Goal: Task Accomplishment & Management: Manage account settings

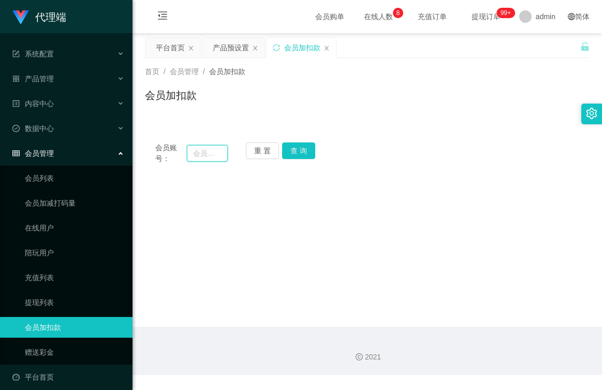
click at [202, 155] on input "text" at bounding box center [207, 153] width 41 height 17
type input "[PERSON_NAME]"
click at [288, 151] on button "查 询" at bounding box center [298, 150] width 33 height 17
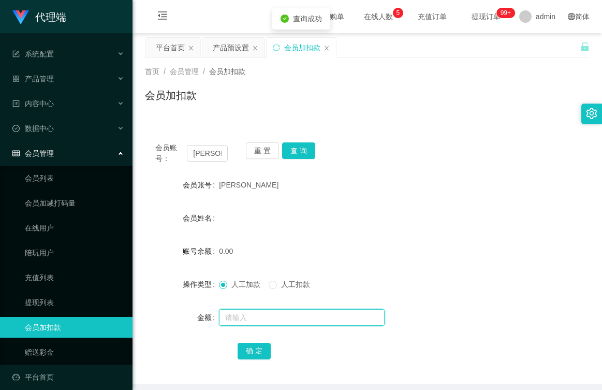
click at [246, 318] on input "text" at bounding box center [302, 317] width 166 height 17
type input "100"
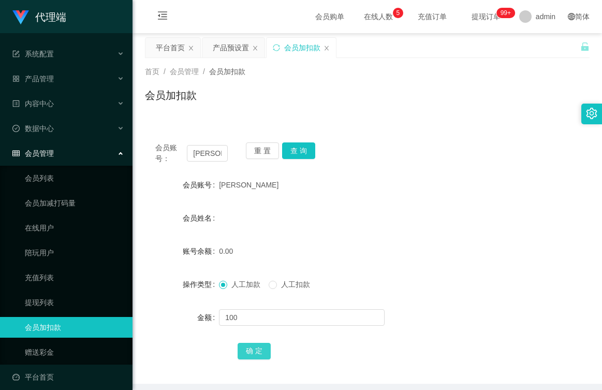
click at [258, 349] on button "确 定" at bounding box center [254, 351] width 33 height 17
drag, startPoint x: 238, startPoint y: 184, endPoint x: 214, endPoint y: 184, distance: 24.4
click at [214, 184] on div "会员账号 [PERSON_NAME]" at bounding box center [367, 185] width 445 height 21
copy div "会员账号 [PERSON_NAME]"
drag, startPoint x: 236, startPoint y: 49, endPoint x: 250, endPoint y: 81, distance: 35.0
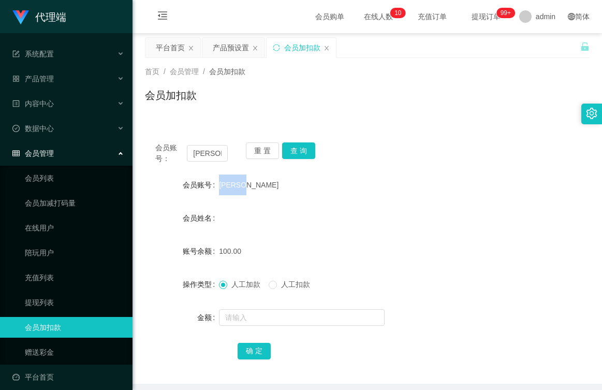
click at [236, 49] on div "产品预设置" at bounding box center [231, 48] width 36 height 20
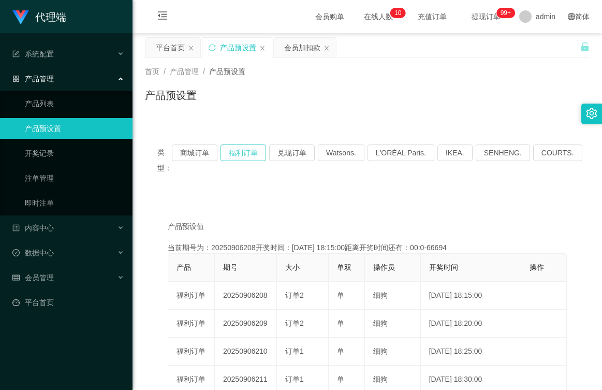
click at [255, 150] on button "福利订单" at bounding box center [244, 153] width 46 height 17
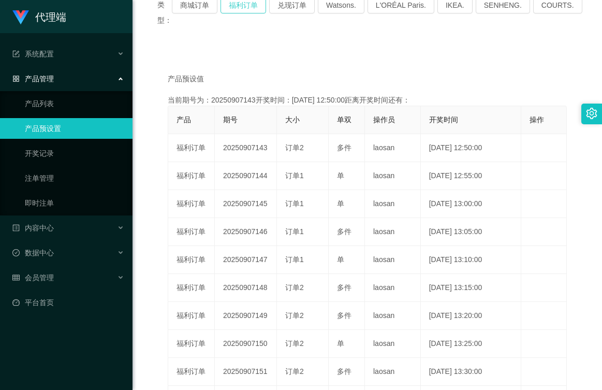
scroll to position [155, 0]
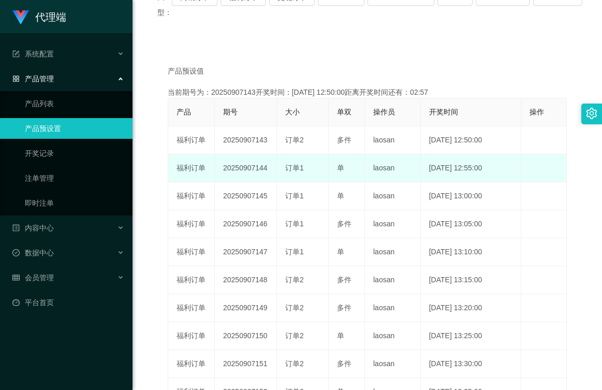
click at [265, 168] on td "20250907144" at bounding box center [246, 168] width 62 height 28
drag, startPoint x: 266, startPoint y: 169, endPoint x: 215, endPoint y: 173, distance: 50.4
click at [215, 173] on td "20250907144" at bounding box center [246, 168] width 62 height 28
copy td "20250907144"
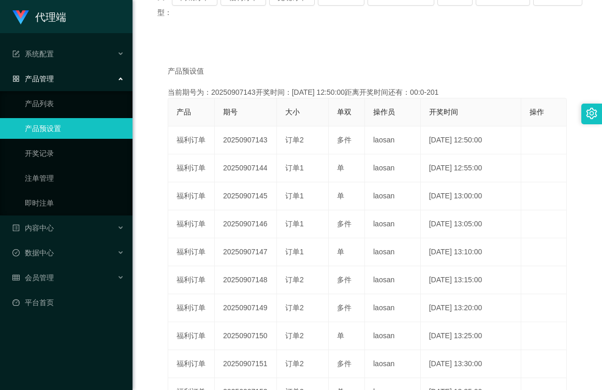
scroll to position [104, 0]
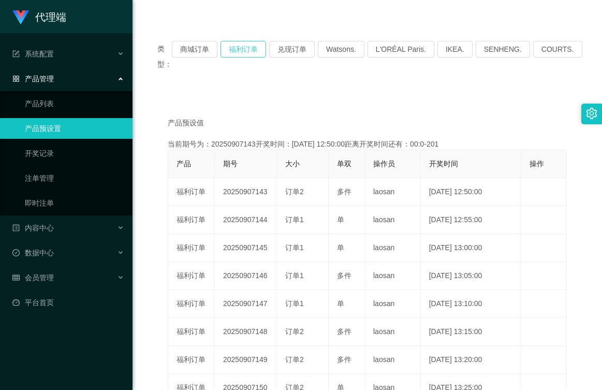
click at [254, 47] on button "福利订单" at bounding box center [244, 49] width 46 height 17
click at [242, 47] on button "福利订单" at bounding box center [244, 49] width 46 height 17
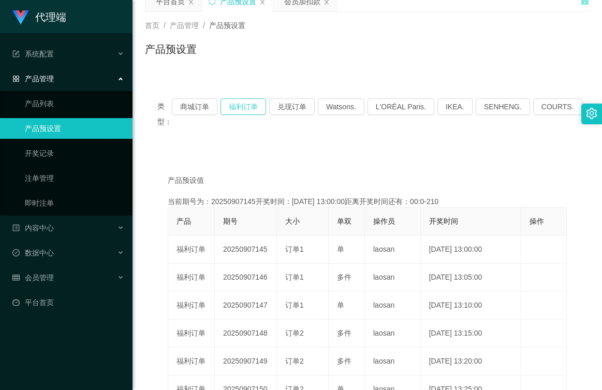
scroll to position [0, 0]
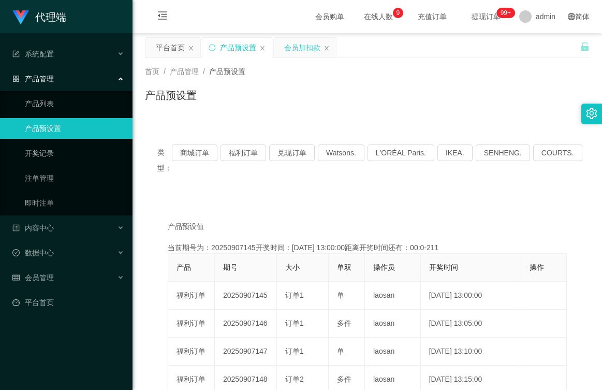
click at [296, 50] on div "会员加扣款" at bounding box center [302, 48] width 36 height 20
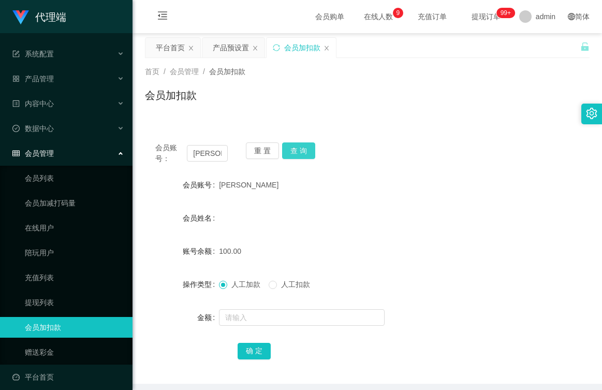
click at [295, 155] on button "查 询" at bounding box center [298, 150] width 33 height 17
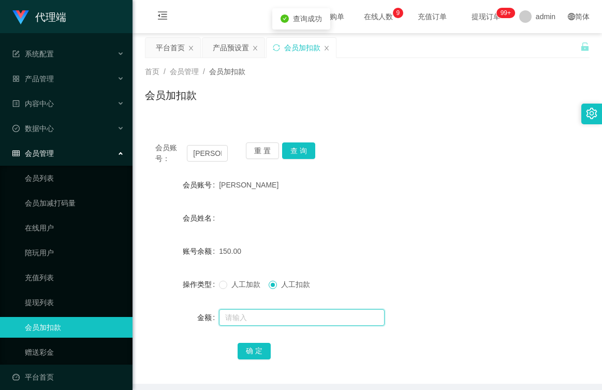
click at [274, 315] on input "text" at bounding box center [302, 317] width 166 height 17
type input "150"
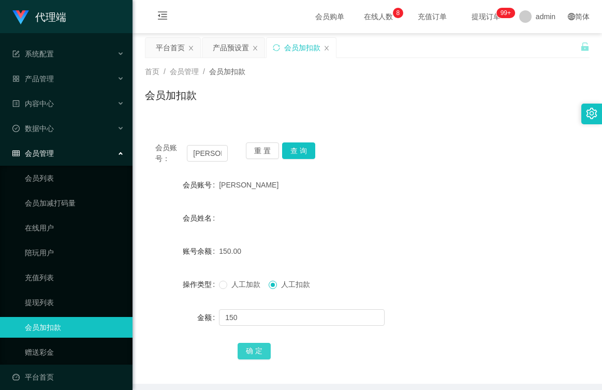
drag, startPoint x: 255, startPoint y: 351, endPoint x: 266, endPoint y: 342, distance: 14.0
click at [255, 351] on button "确 定" at bounding box center [254, 351] width 33 height 17
click at [272, 151] on button "重 置" at bounding box center [262, 150] width 33 height 17
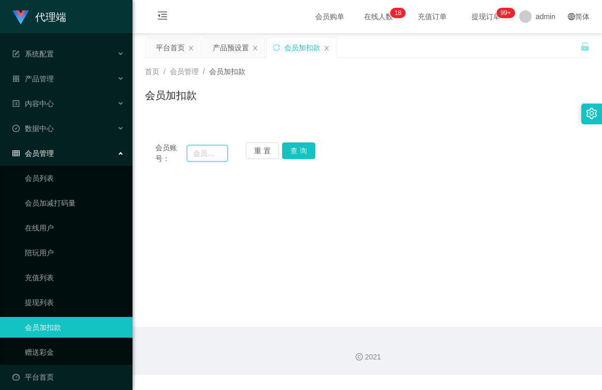
click at [219, 152] on input "text" at bounding box center [207, 153] width 41 height 17
type input "m"
type input "mm5486705"
click at [300, 152] on button "查 询" at bounding box center [298, 150] width 33 height 17
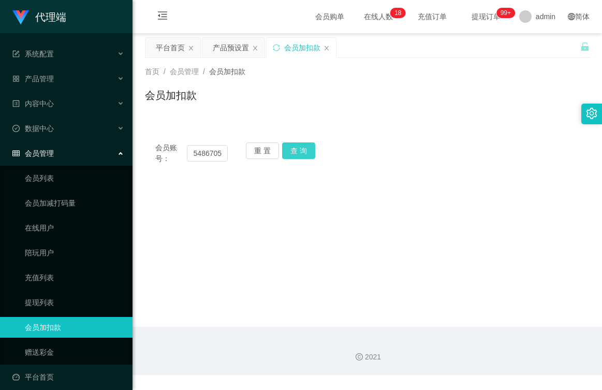
scroll to position [0, 0]
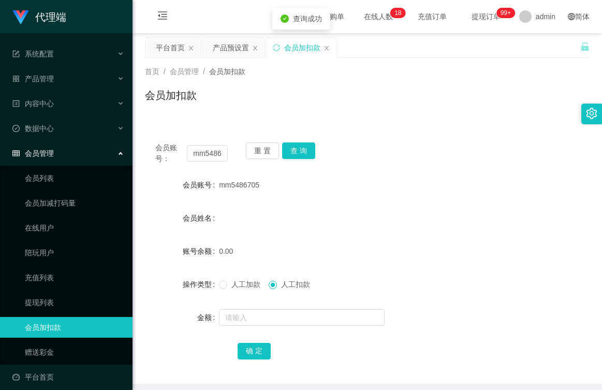
drag, startPoint x: 259, startPoint y: 183, endPoint x: 215, endPoint y: 189, distance: 43.8
click at [215, 189] on div "会员账号 mm5486705" at bounding box center [367, 185] width 445 height 21
copy div "会员账号 mm5486705"
click at [260, 318] on input "text" at bounding box center [302, 317] width 166 height 17
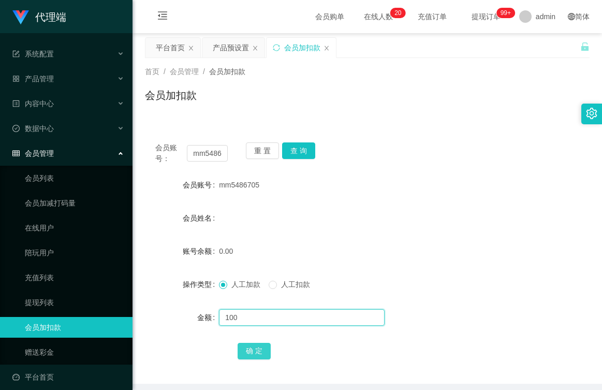
type input "100"
click at [249, 356] on button "确 定" at bounding box center [254, 351] width 33 height 17
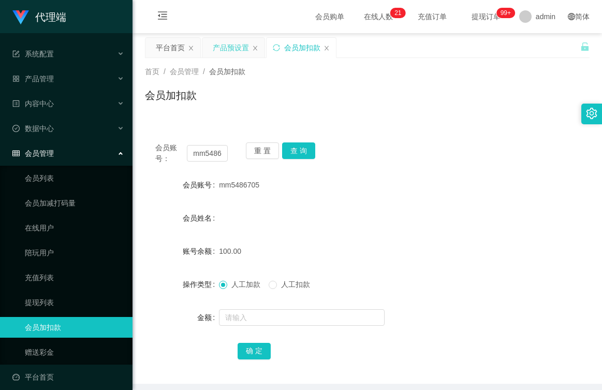
click at [235, 50] on div "产品预设置" at bounding box center [231, 48] width 36 height 20
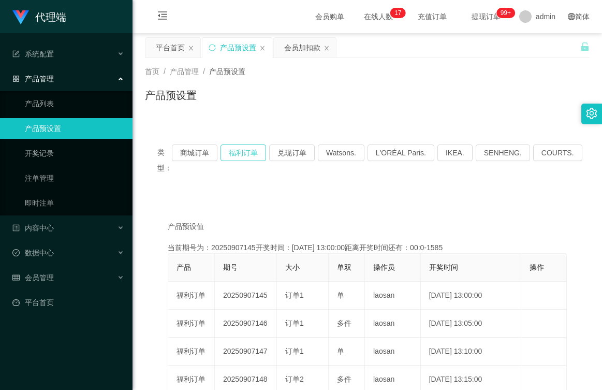
click at [245, 154] on button "福利订单" at bounding box center [244, 153] width 46 height 17
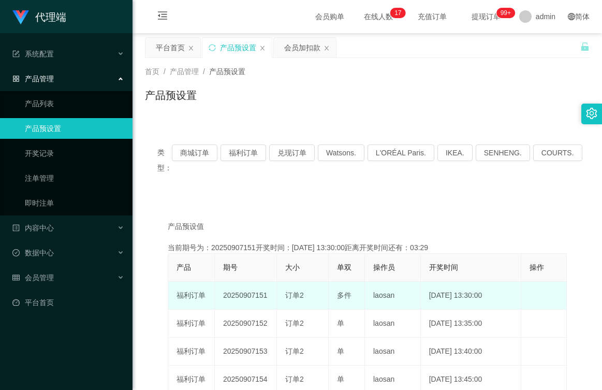
drag, startPoint x: 268, startPoint y: 295, endPoint x: 213, endPoint y: 297, distance: 54.9
click at [213, 297] on tr "福利订单 20250907151 订单2 多件 laosan [DATE] 13:30:00 编 辑 限制投注" at bounding box center [367, 296] width 399 height 28
copy tr "福利订单 20250907151"
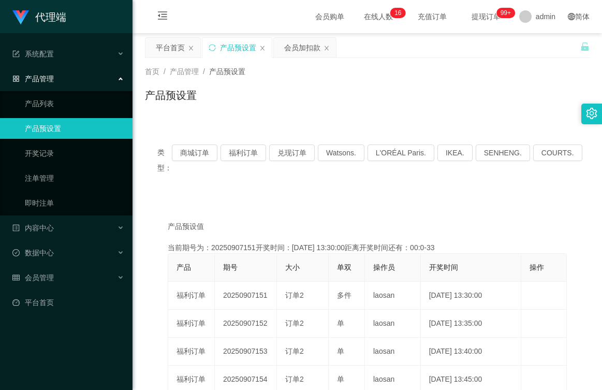
drag, startPoint x: 305, startPoint y: 51, endPoint x: 298, endPoint y: 66, distance: 16.5
click at [305, 51] on div "会员加扣款" at bounding box center [302, 48] width 36 height 20
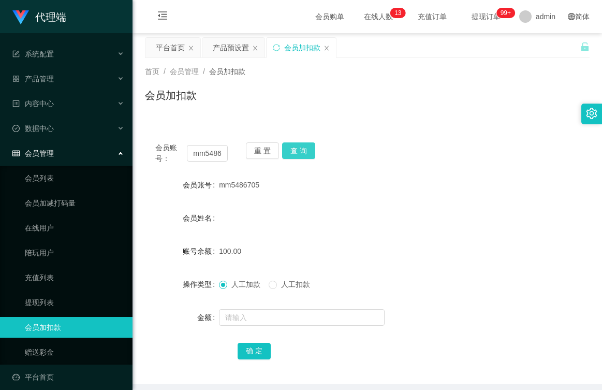
click at [299, 149] on button "查 询" at bounding box center [298, 150] width 33 height 17
click at [257, 152] on button "重 置" at bounding box center [262, 150] width 33 height 17
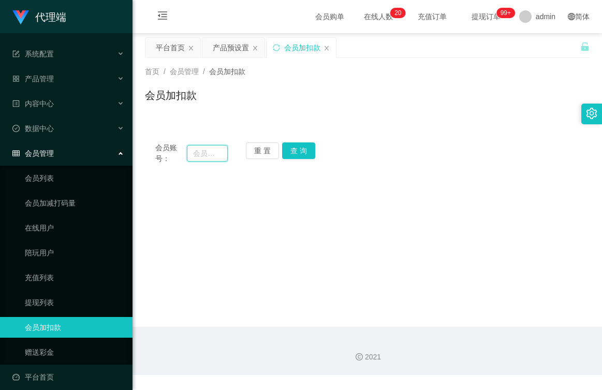
click at [223, 154] on input "text" at bounding box center [207, 153] width 41 height 17
type input "98227782"
click at [289, 153] on button "查 询" at bounding box center [298, 150] width 33 height 17
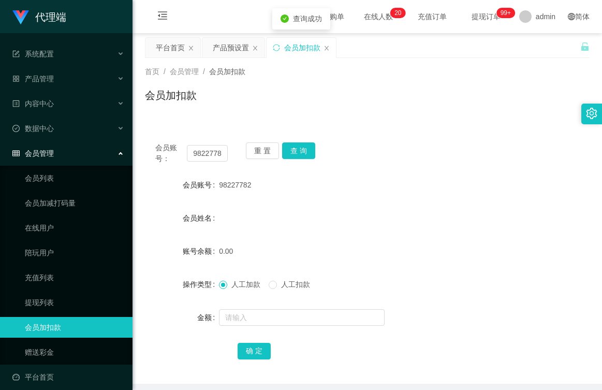
drag, startPoint x: 252, startPoint y: 184, endPoint x: 214, endPoint y: 187, distance: 37.4
click at [214, 187] on div "会员账号 98227782" at bounding box center [367, 185] width 445 height 21
copy div "会员账号 98227782"
click at [250, 313] on input "text" at bounding box center [302, 317] width 166 height 17
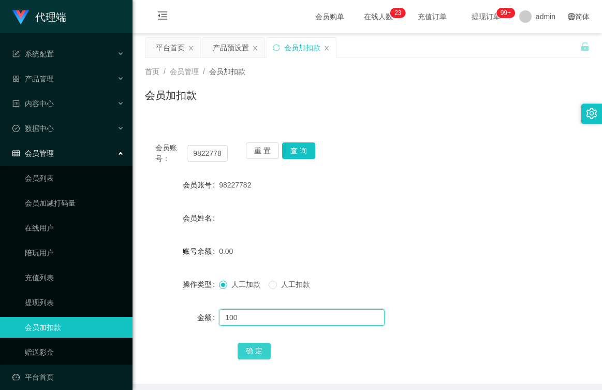
type input "100"
click at [248, 352] on button "确 定" at bounding box center [254, 351] width 33 height 17
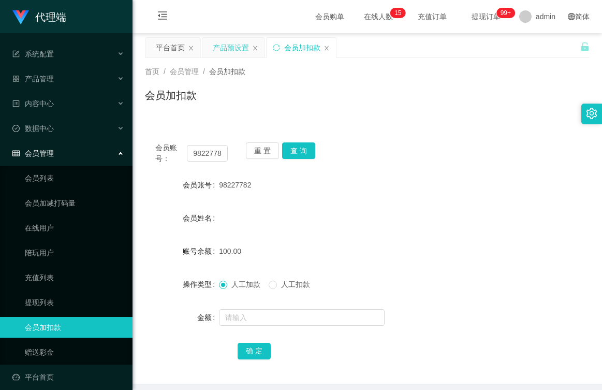
click at [229, 48] on div "产品预设置" at bounding box center [231, 48] width 36 height 20
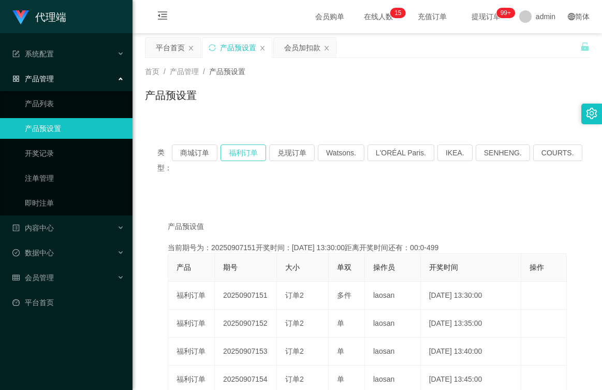
drag, startPoint x: 248, startPoint y: 149, endPoint x: 254, endPoint y: 175, distance: 26.5
click at [248, 148] on button "福利订单" at bounding box center [244, 153] width 46 height 17
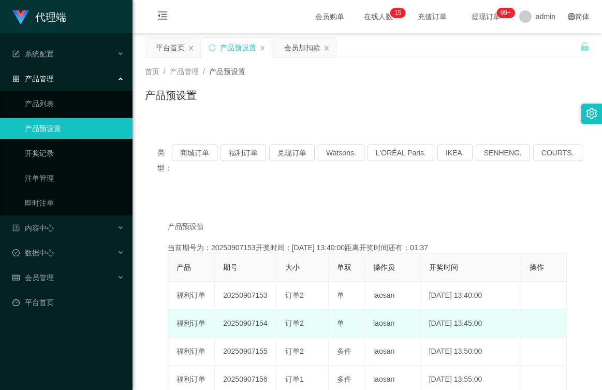
drag, startPoint x: 266, startPoint y: 324, endPoint x: 221, endPoint y: 328, distance: 44.8
click at [221, 328] on td "20250907154" at bounding box center [246, 324] width 62 height 28
copy td "20250907154"
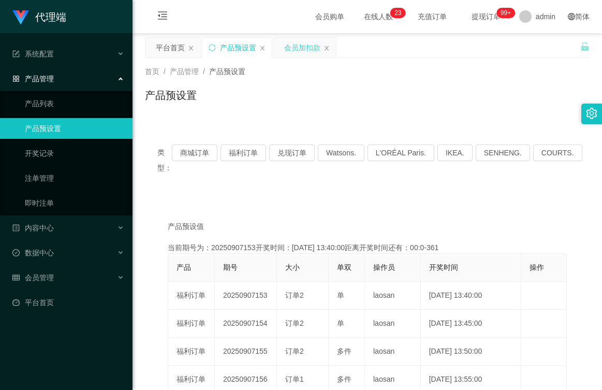
click at [292, 51] on div "会员加扣款" at bounding box center [302, 48] width 36 height 20
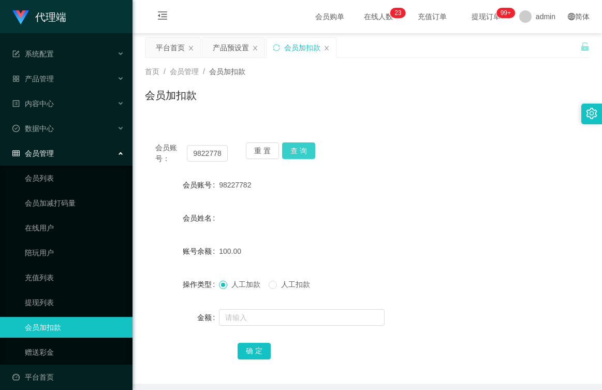
click at [297, 149] on button "查 询" at bounding box center [298, 150] width 33 height 17
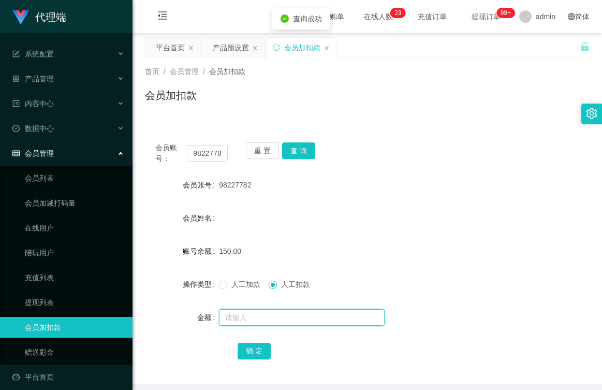
click at [279, 325] on input "text" at bounding box center [302, 317] width 166 height 17
type input "150"
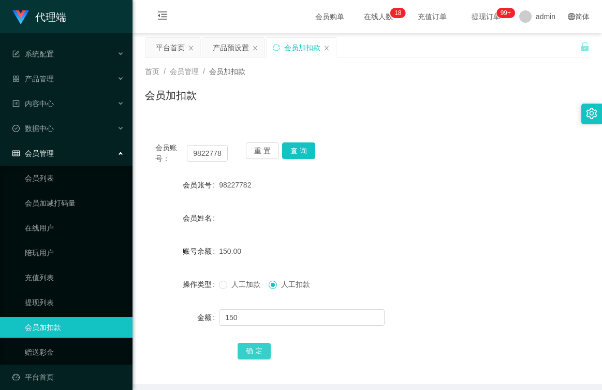
drag, startPoint x: 251, startPoint y: 349, endPoint x: 269, endPoint y: 342, distance: 18.9
click at [251, 349] on button "确 定" at bounding box center [254, 351] width 33 height 17
